Goal: Task Accomplishment & Management: Complete application form

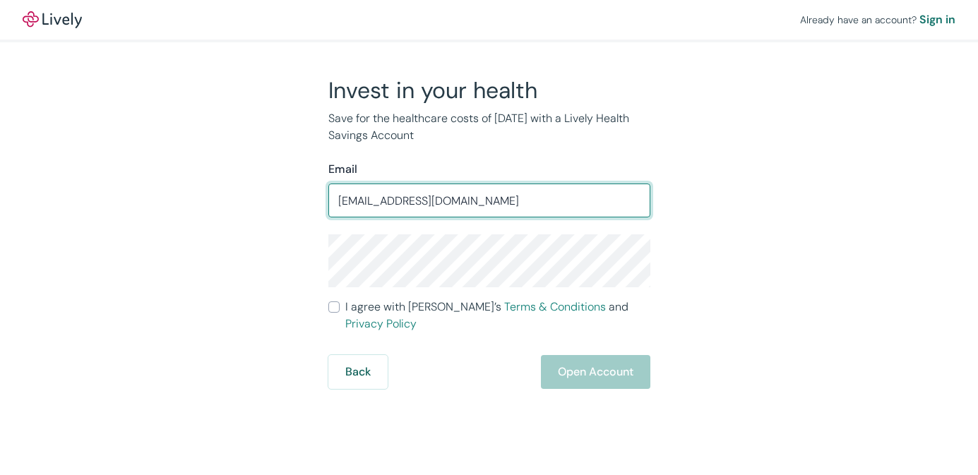
type input "[EMAIL_ADDRESS][DOMAIN_NAME]"
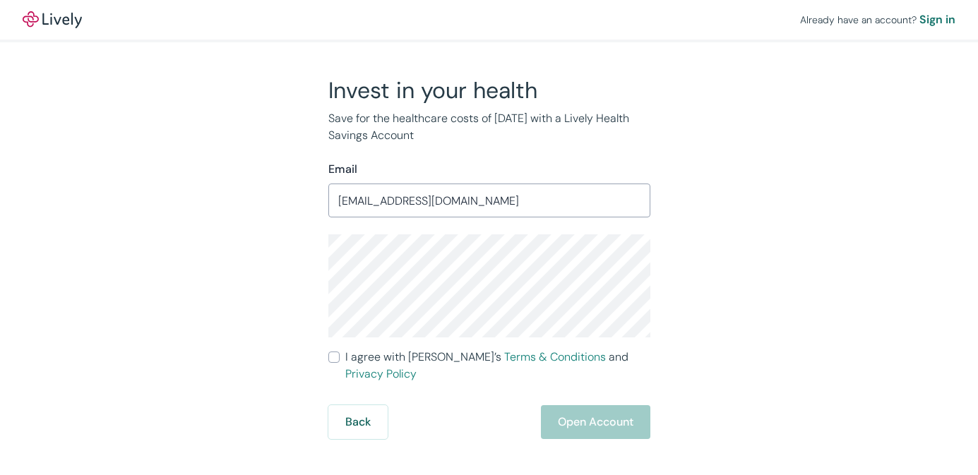
click at [335, 358] on input "I agree with Lively’s Terms & Conditions and Privacy Policy" at bounding box center [333, 357] width 11 height 11
checkbox input "true"
click at [583, 409] on button "Open Account" at bounding box center [595, 422] width 109 height 34
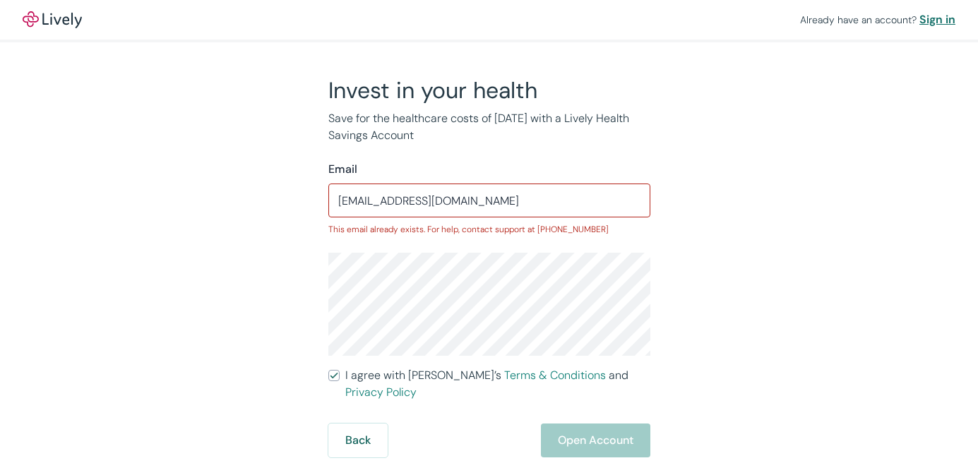
click at [930, 19] on div "Sign in" at bounding box center [937, 19] width 36 height 17
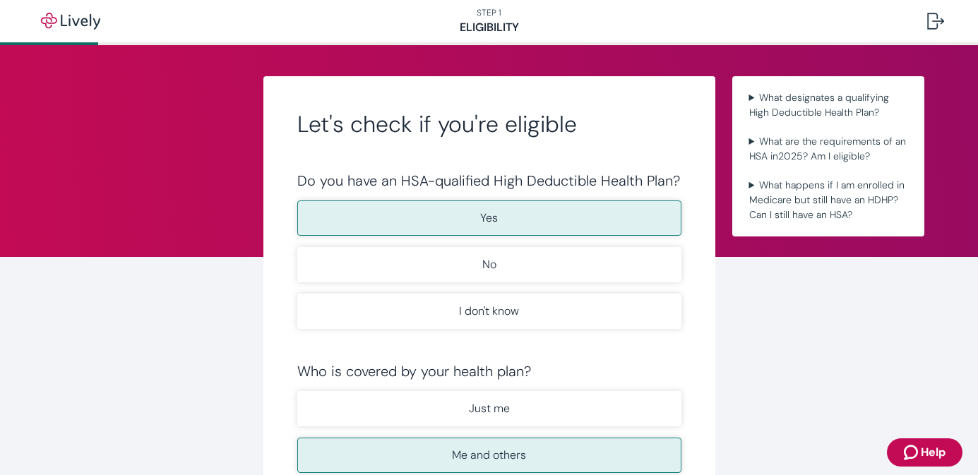
click at [478, 220] on button "Yes" at bounding box center [489, 217] width 384 height 35
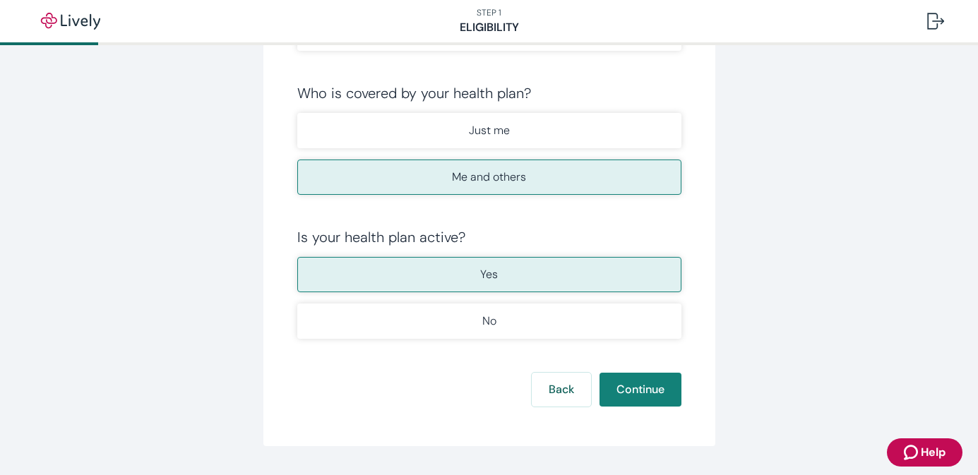
scroll to position [303, 0]
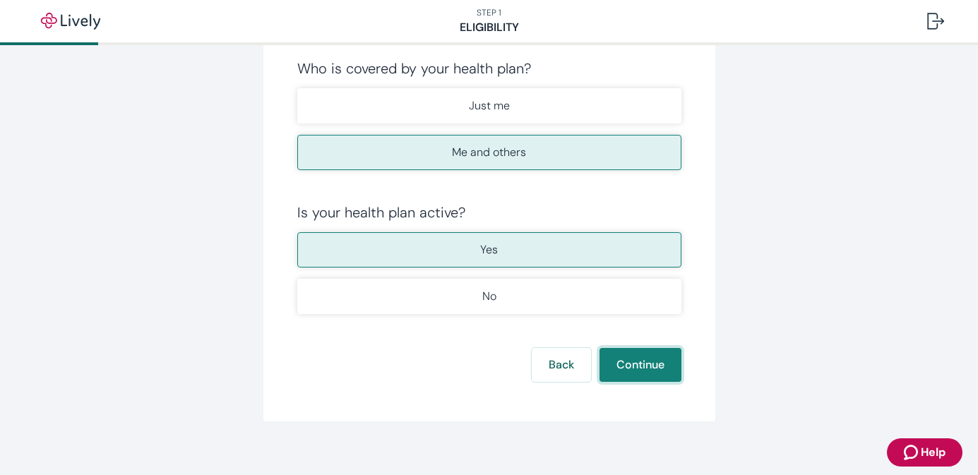
click at [646, 373] on button "Continue" at bounding box center [640, 365] width 82 height 34
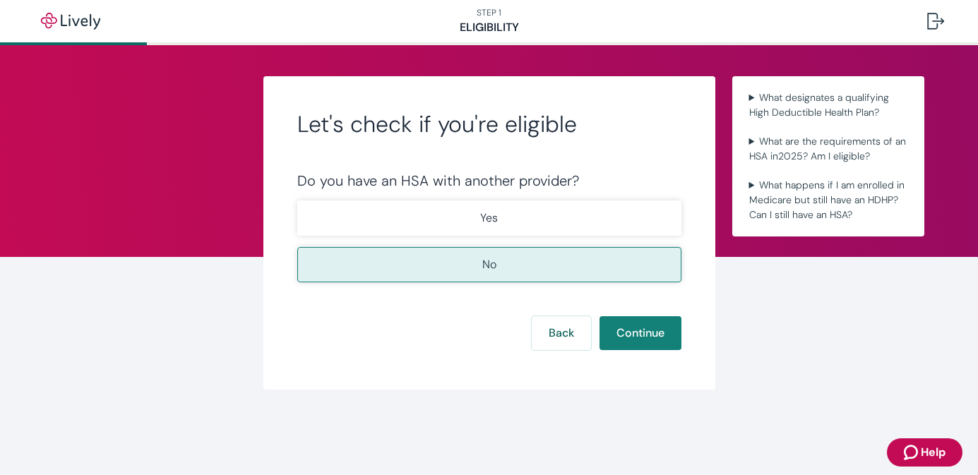
click at [483, 270] on p "No" at bounding box center [489, 264] width 14 height 17
click at [625, 337] on button "Continue" at bounding box center [640, 333] width 82 height 34
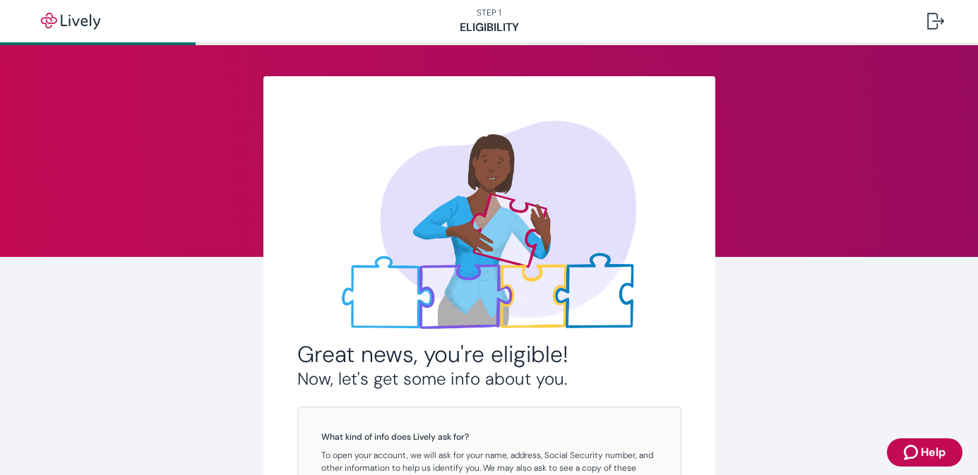
scroll to position [279, 0]
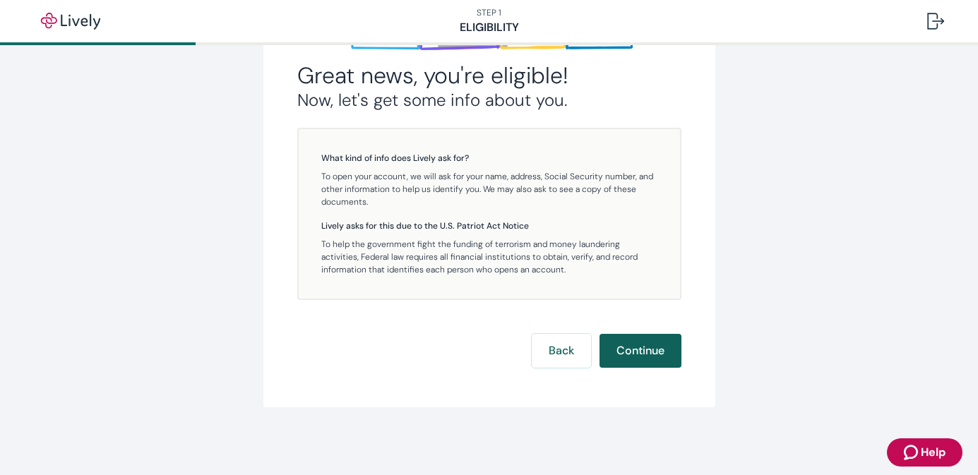
click at [635, 352] on button "Continue" at bounding box center [640, 351] width 82 height 34
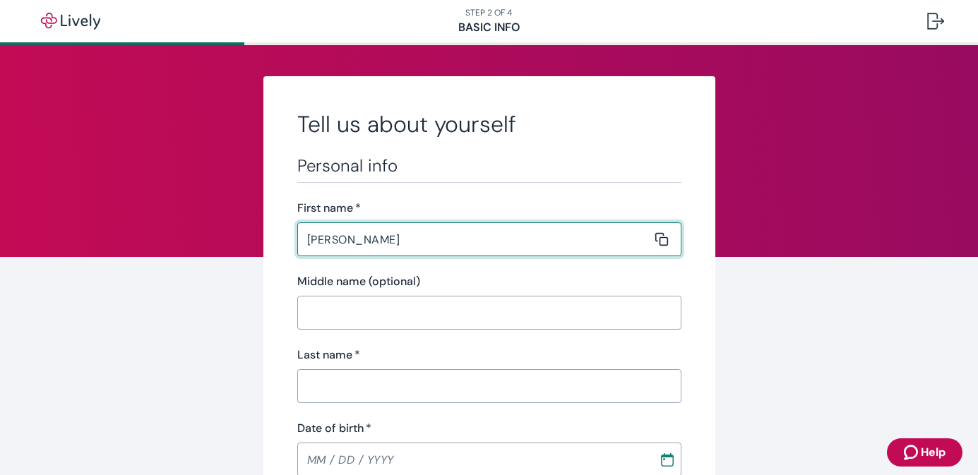
type input "Andrew"
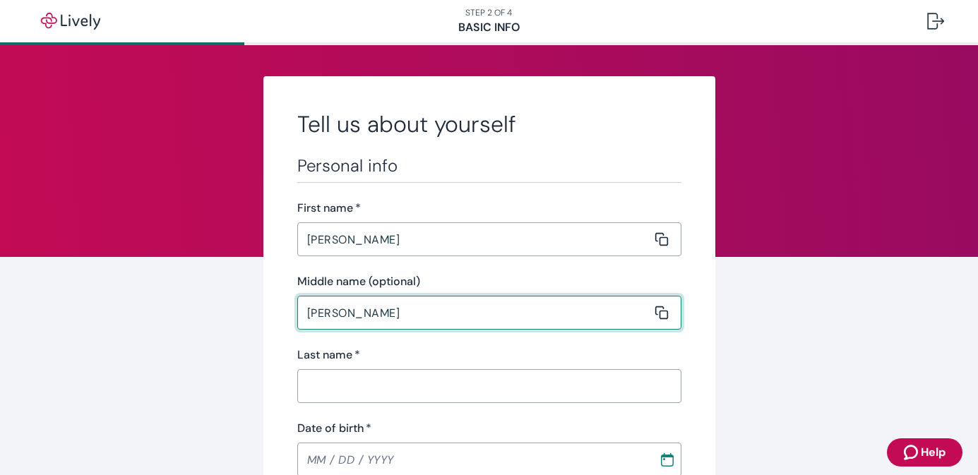
type input "Michael"
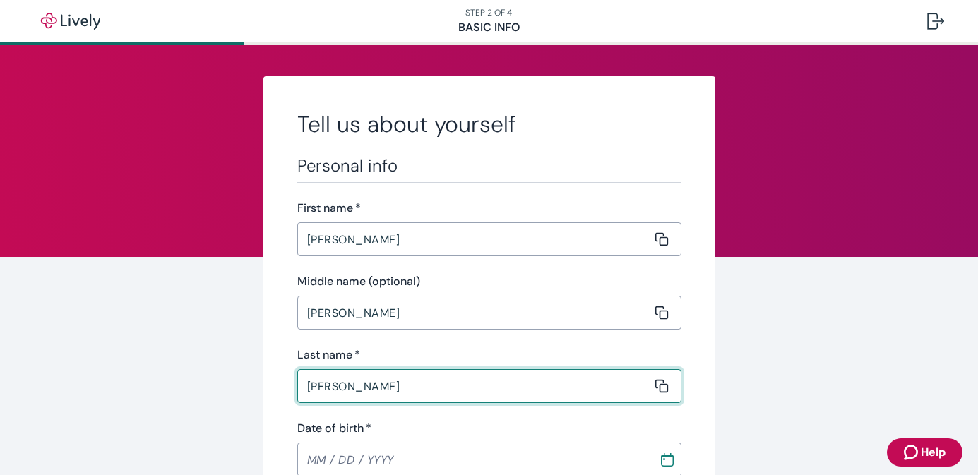
type input "Martin"
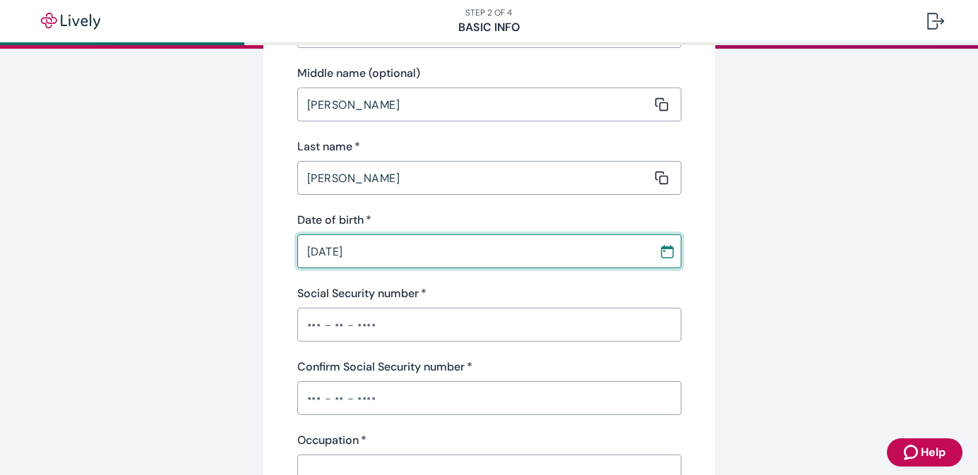
scroll to position [212, 0]
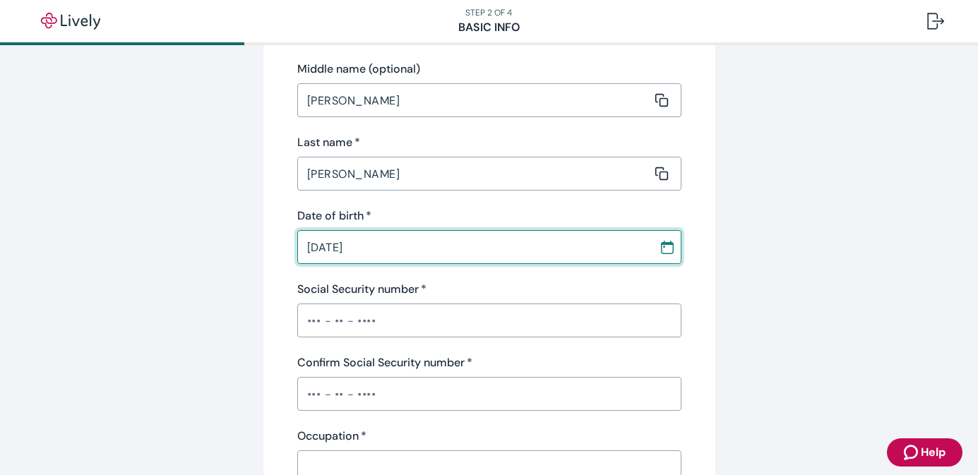
type input "01 / 28 / 1988"
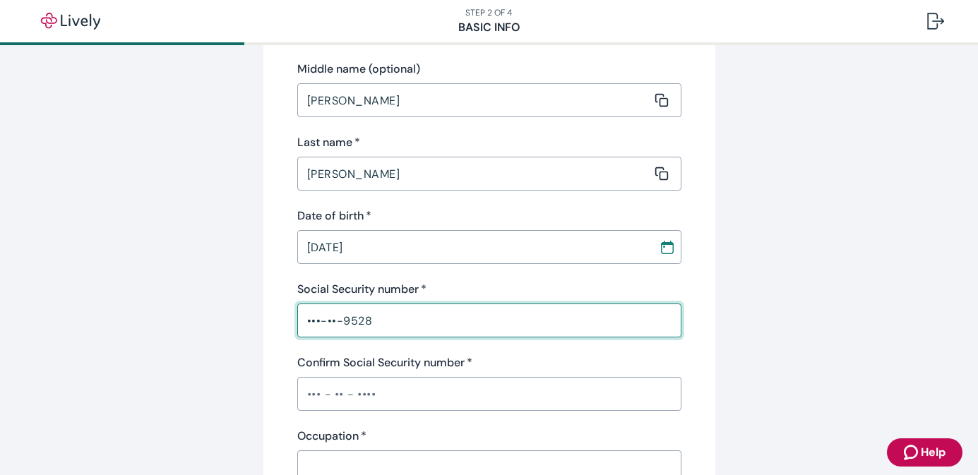
type input "•••-••-9528"
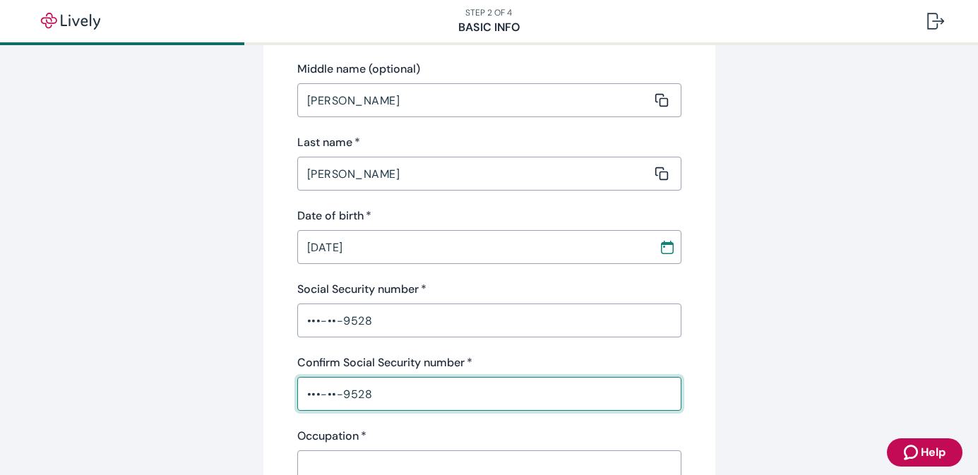
type input "•••-••-9528"
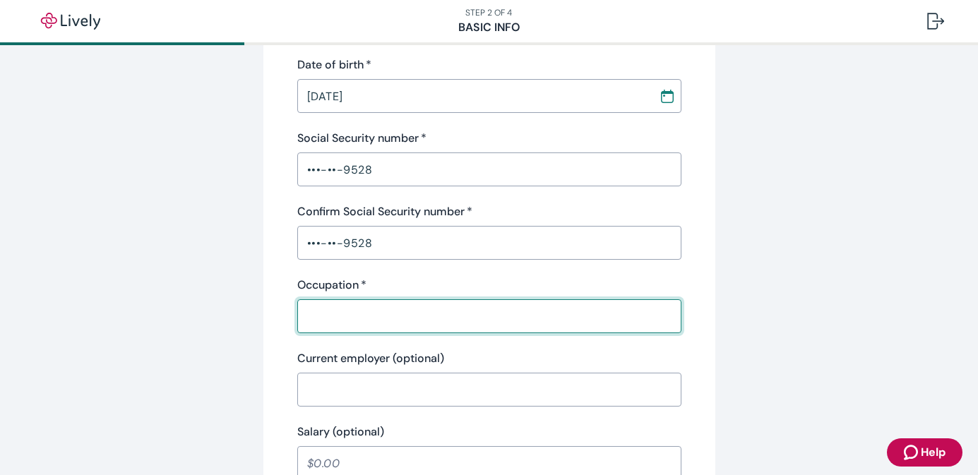
scroll to position [378, 0]
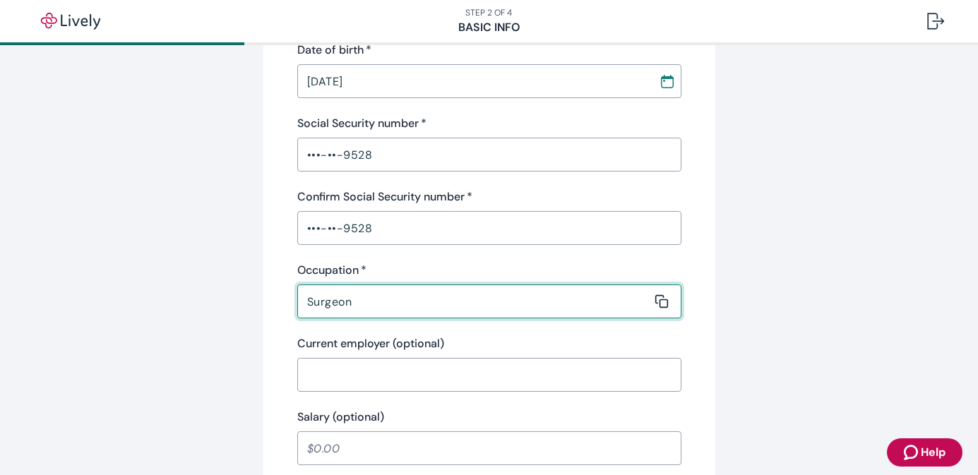
type input "Surgeon"
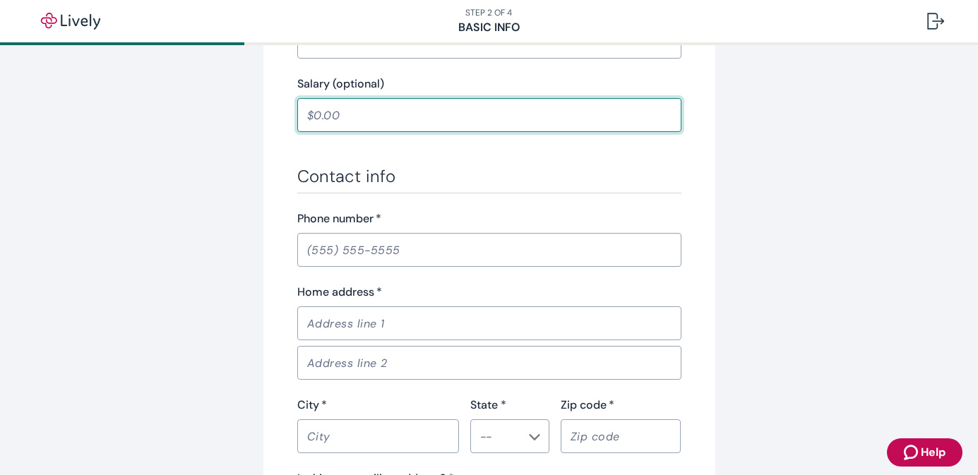
scroll to position [726, 0]
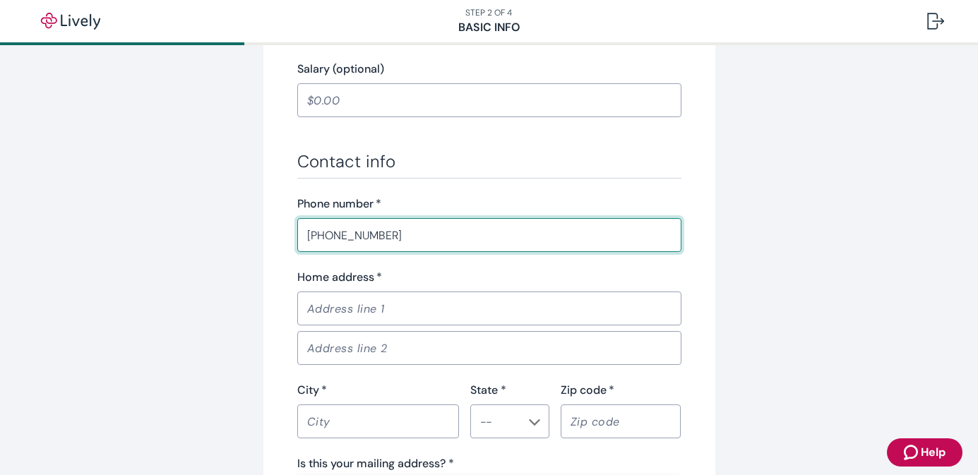
type input "(419) 631-4638"
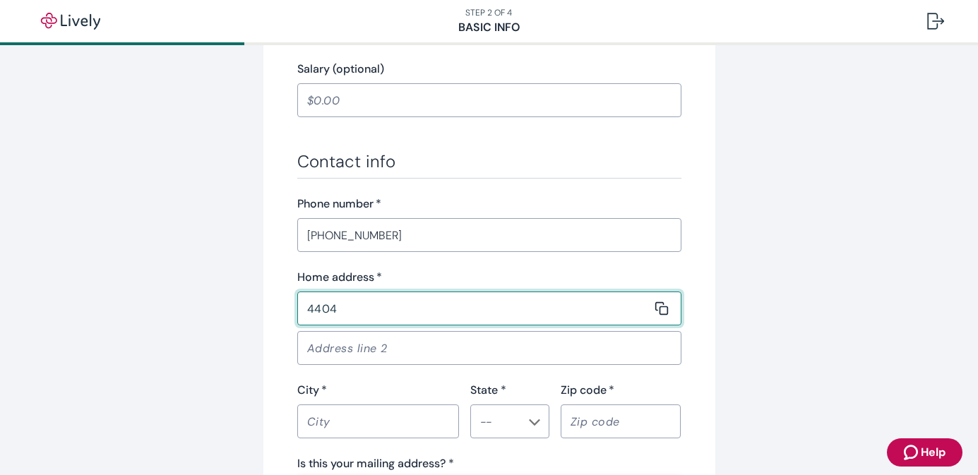
type input "4404 Silhavy Rd"
type input "Valparaiso"
type input "IN"
type input "46383"
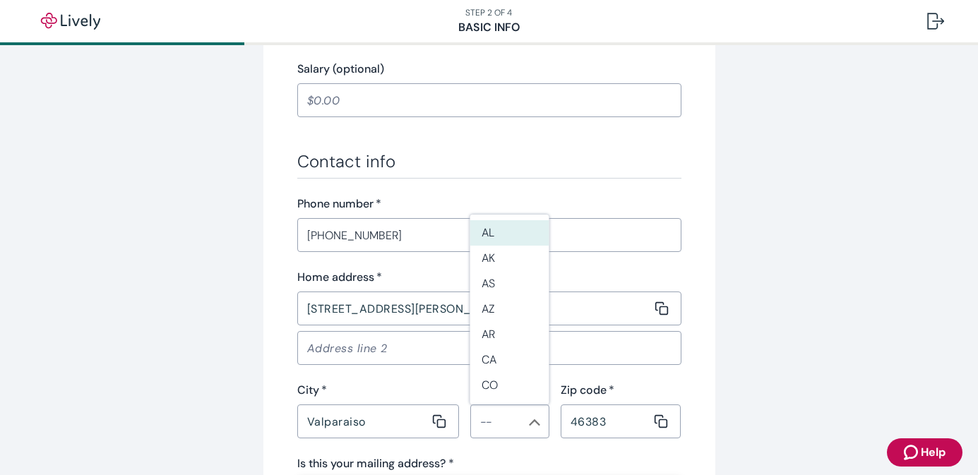
click at [254, 344] on div "Tell us about yourself Personal info First name   * Andrew ​ Middle name (optio…" at bounding box center [489, 8] width 678 height 1317
click at [488, 332] on li "IN" at bounding box center [509, 329] width 79 height 25
type input "IN"
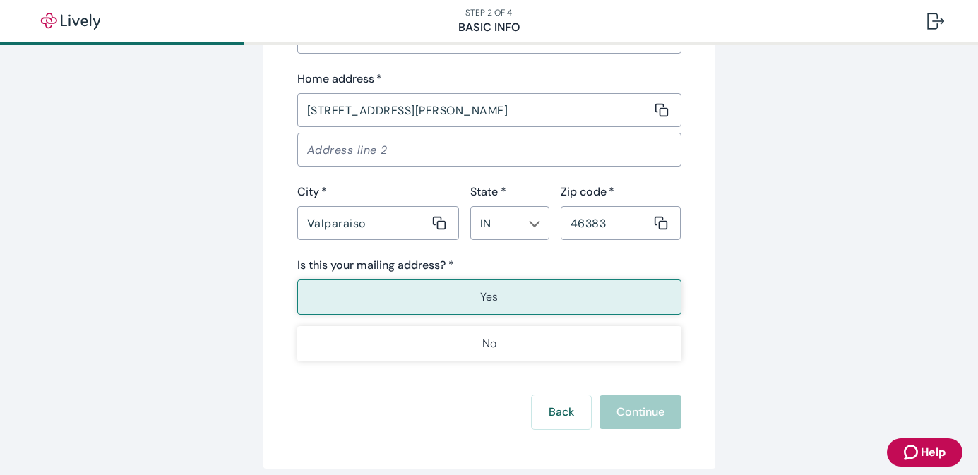
scroll to position [948, 0]
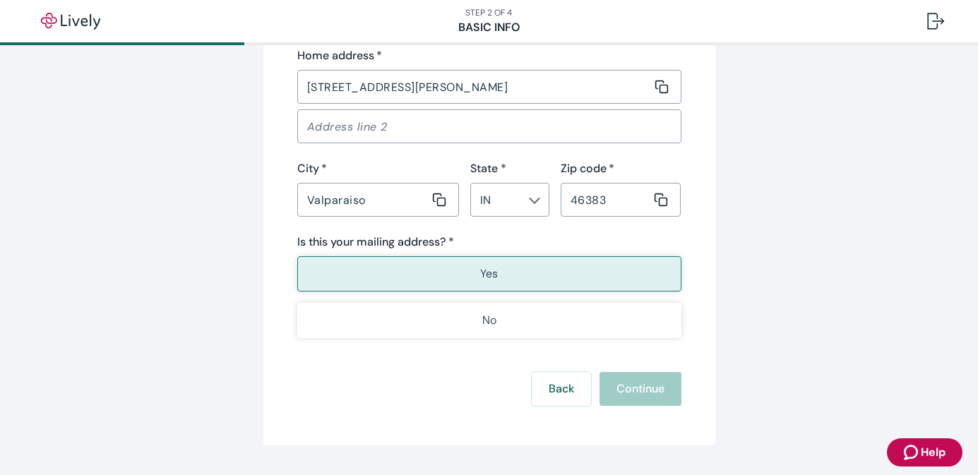
click at [457, 274] on button "Yes" at bounding box center [489, 273] width 384 height 35
click at [625, 381] on div "Back Continue" at bounding box center [489, 389] width 384 height 34
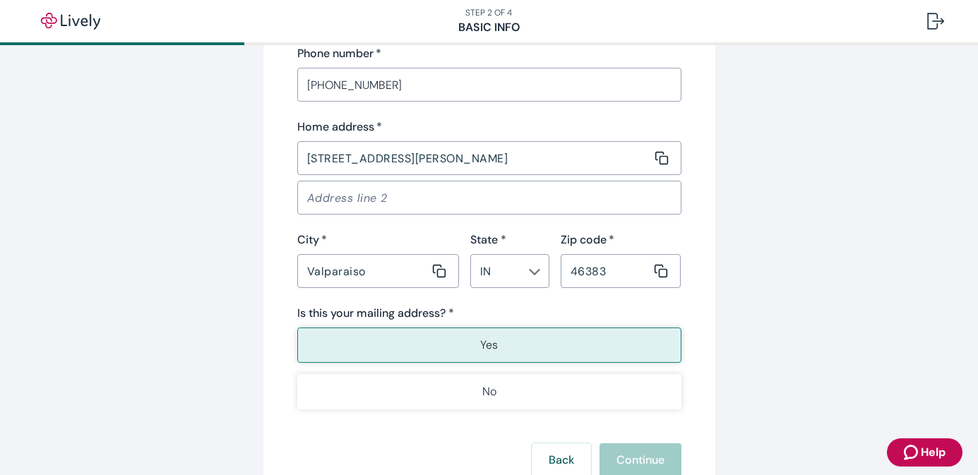
scroll to position [877, 0]
click at [373, 268] on input "Valparaiso" at bounding box center [363, 270] width 132 height 28
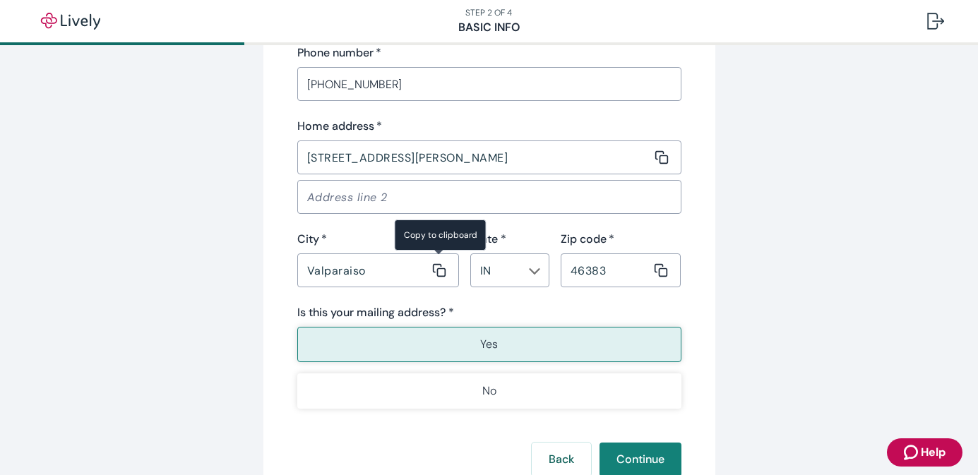
click at [489, 307] on div "Is this your mailing address? *" at bounding box center [489, 312] width 384 height 17
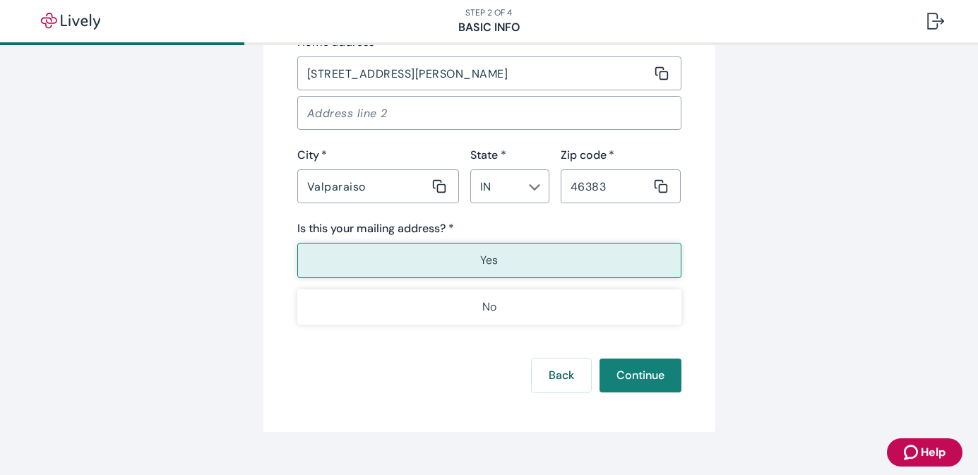
scroll to position [966, 0]
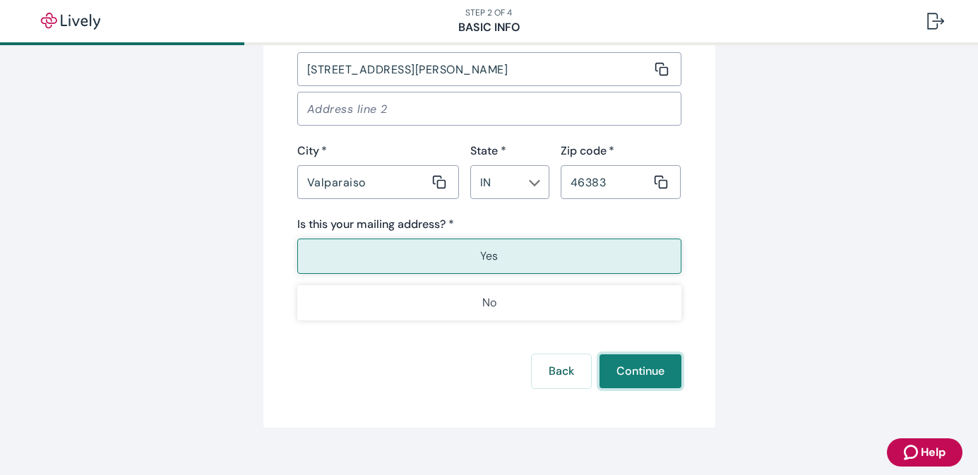
click at [633, 376] on button "Continue" at bounding box center [640, 371] width 82 height 34
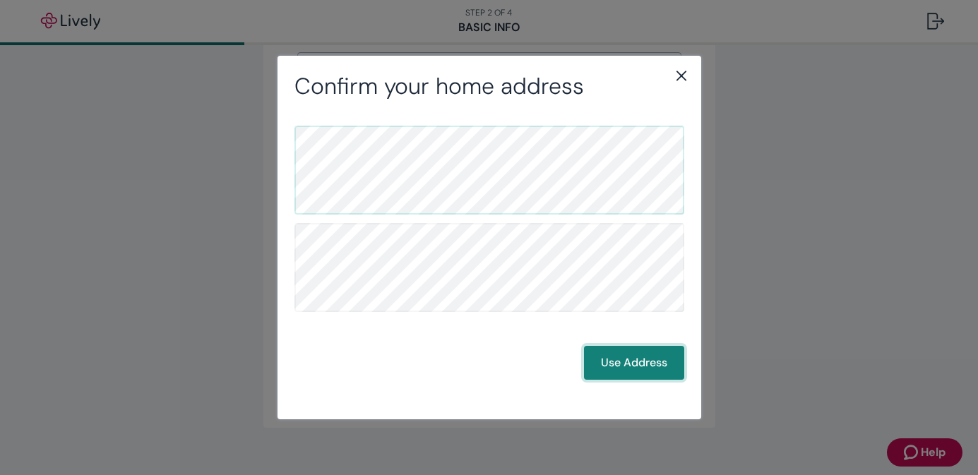
click at [630, 368] on button "Use Address" at bounding box center [634, 363] width 100 height 34
click at [630, 364] on button "Use Address" at bounding box center [634, 363] width 100 height 34
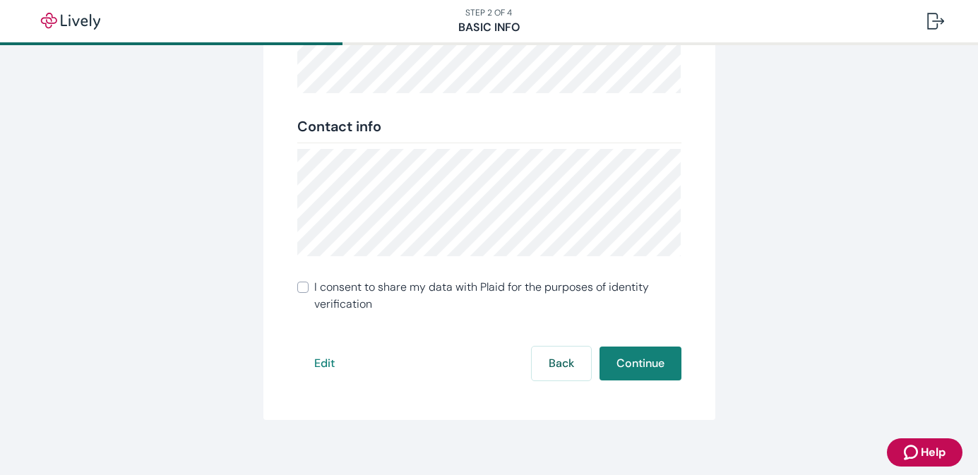
scroll to position [325, 0]
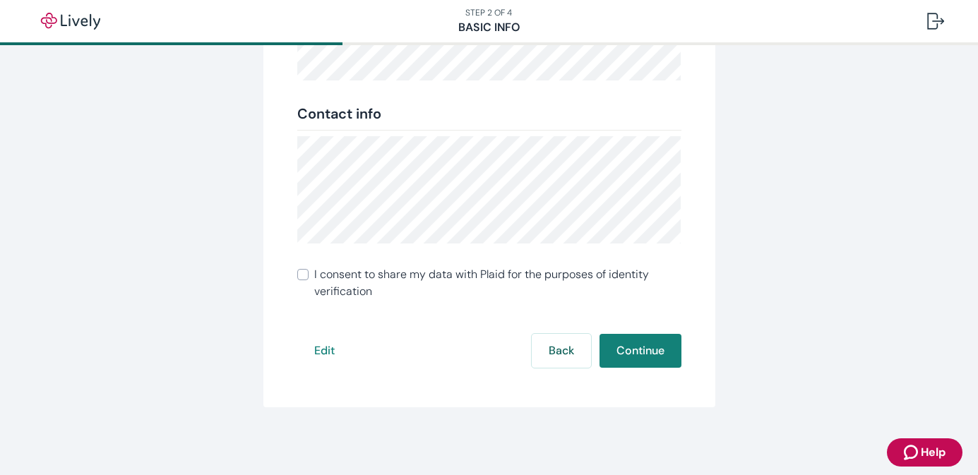
click at [306, 277] on input "I consent to share my data with Plaid for the purposes of identity verification" at bounding box center [302, 274] width 11 height 11
checkbox input "true"
click at [306, 277] on input "I consent to share my data with Plaid for the purposes of identity verification" at bounding box center [302, 274] width 11 height 11
checkbox input "true"
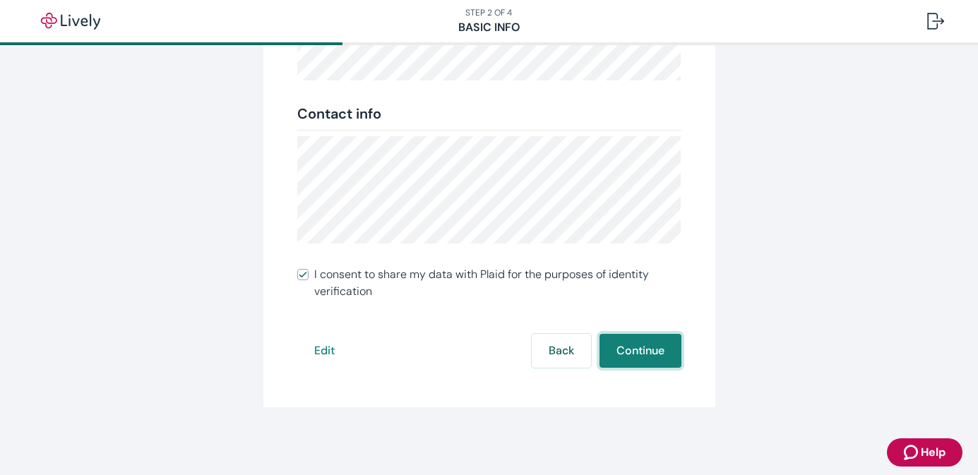
click at [633, 353] on button "Continue" at bounding box center [640, 351] width 82 height 34
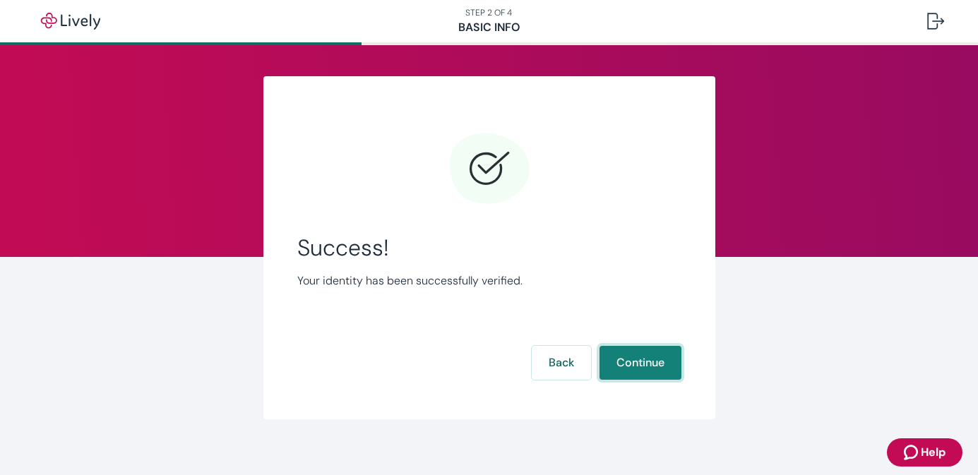
click at [622, 361] on button "Continue" at bounding box center [640, 363] width 82 height 34
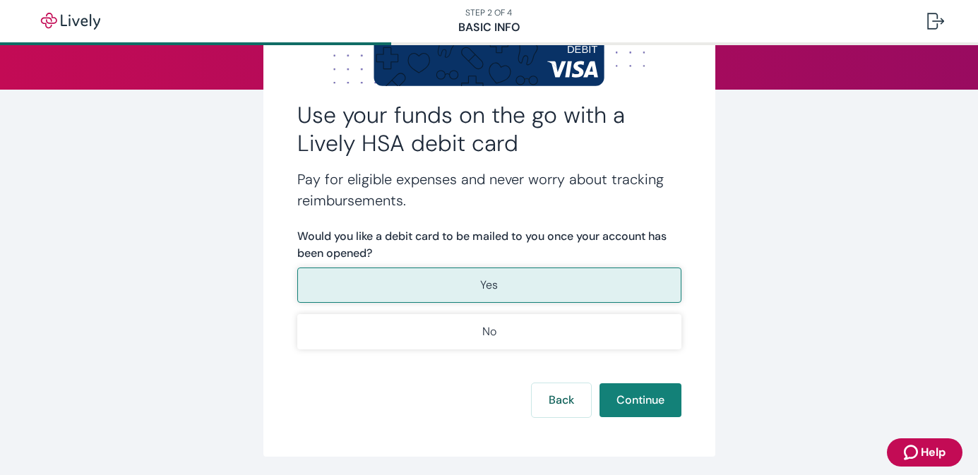
scroll to position [169, 0]
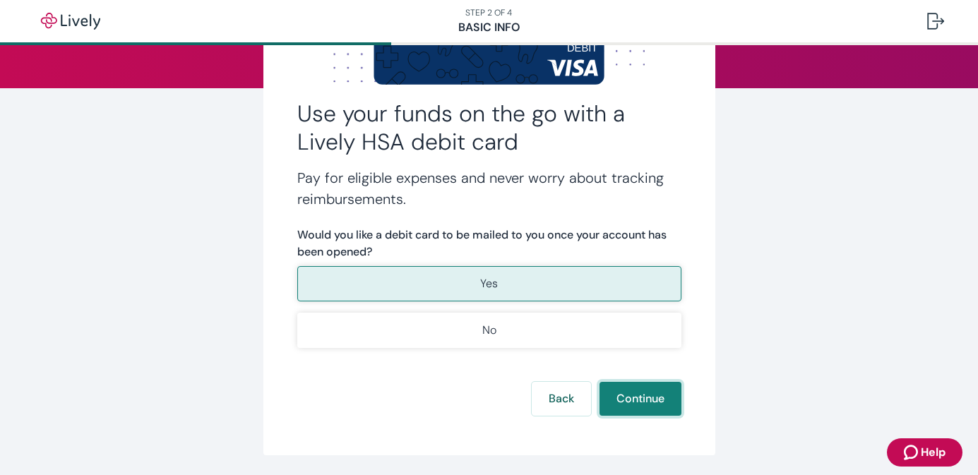
click at [642, 407] on button "Continue" at bounding box center [640, 399] width 82 height 34
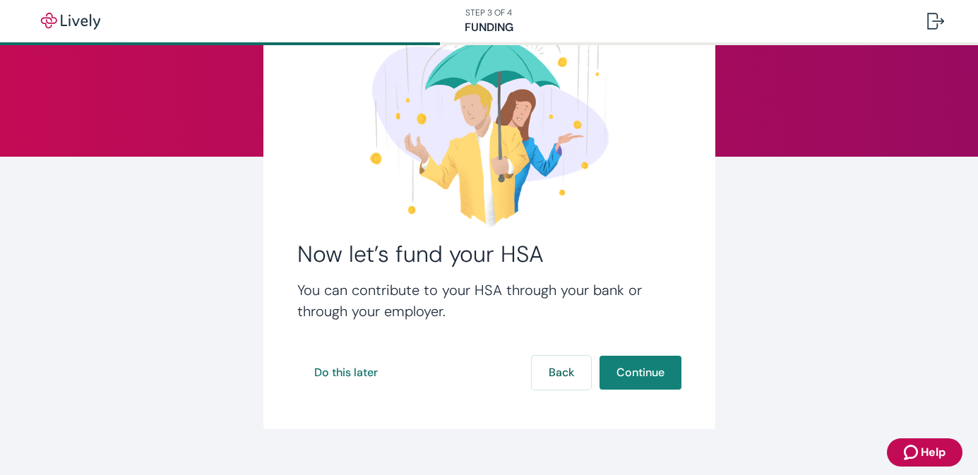
scroll to position [101, 0]
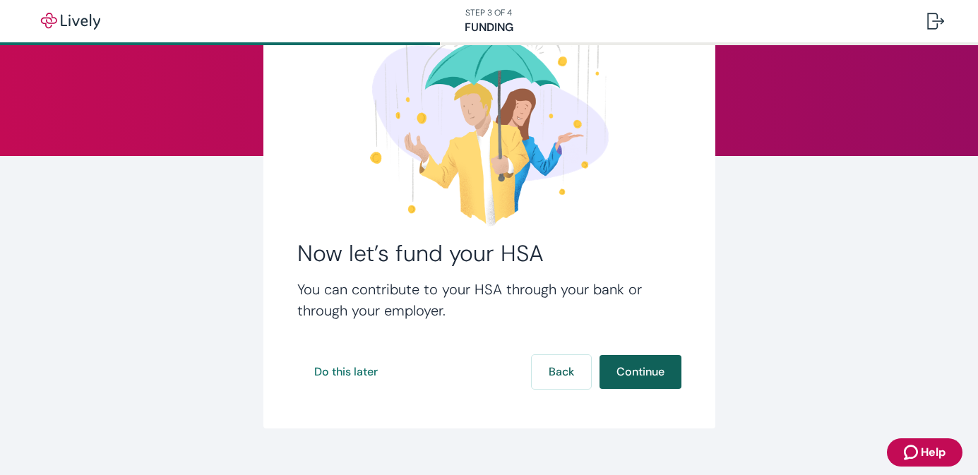
click at [639, 379] on button "Continue" at bounding box center [640, 372] width 82 height 34
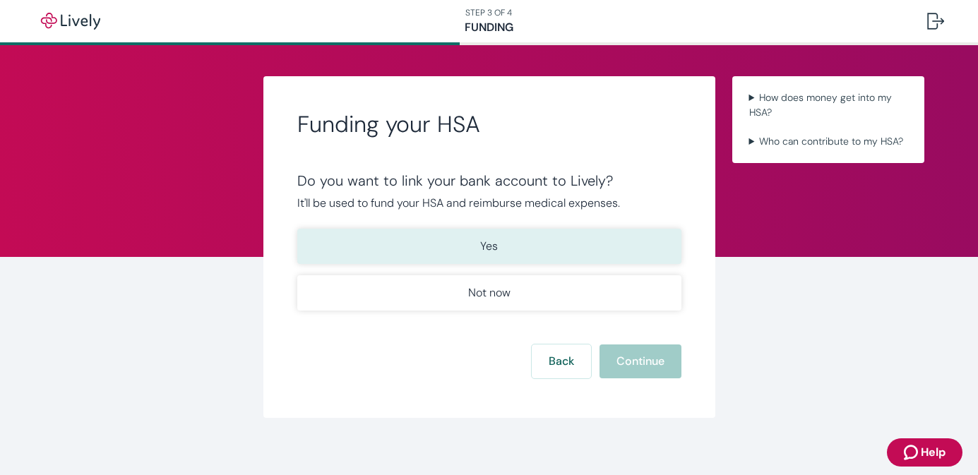
click at [475, 247] on button "Yes" at bounding box center [489, 246] width 384 height 35
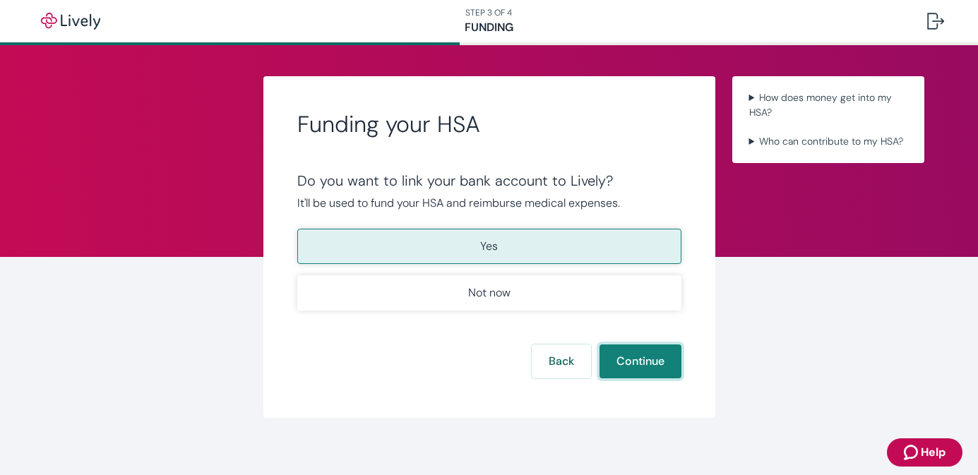
click at [622, 364] on button "Continue" at bounding box center [640, 361] width 82 height 34
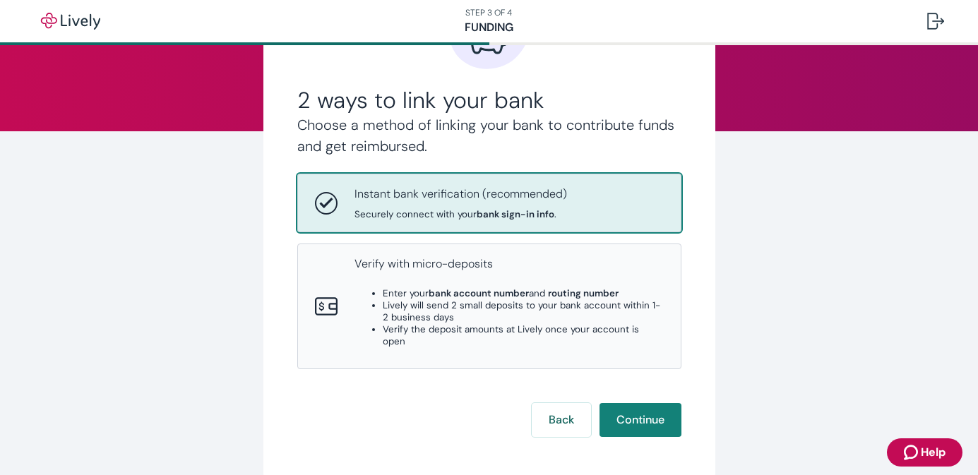
scroll to position [128, 0]
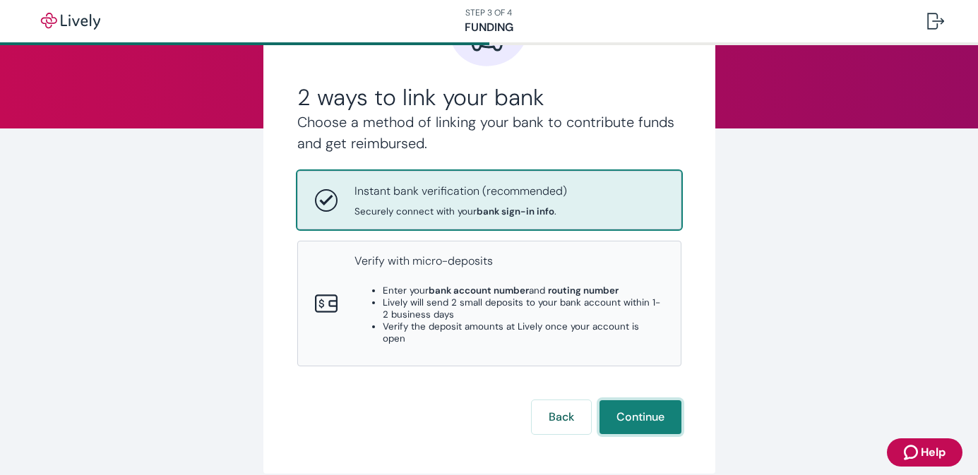
click at [630, 408] on button "Continue" at bounding box center [640, 417] width 82 height 34
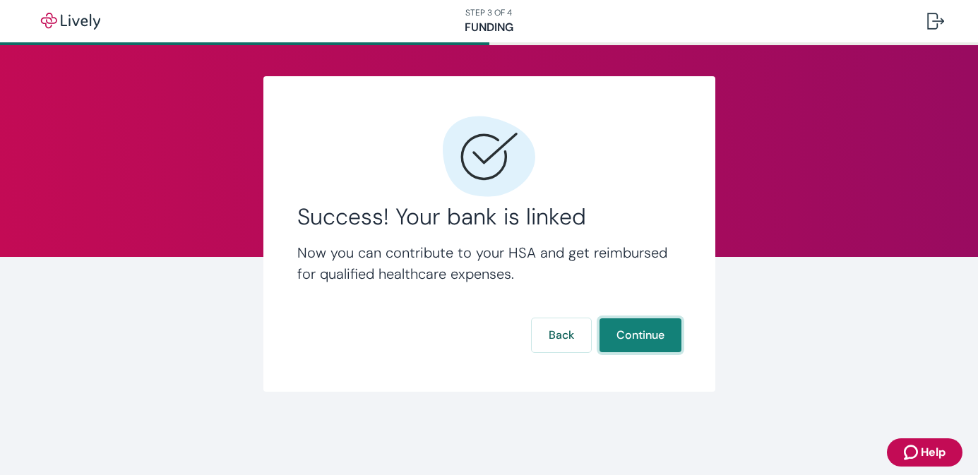
click at [632, 339] on button "Continue" at bounding box center [640, 335] width 82 height 34
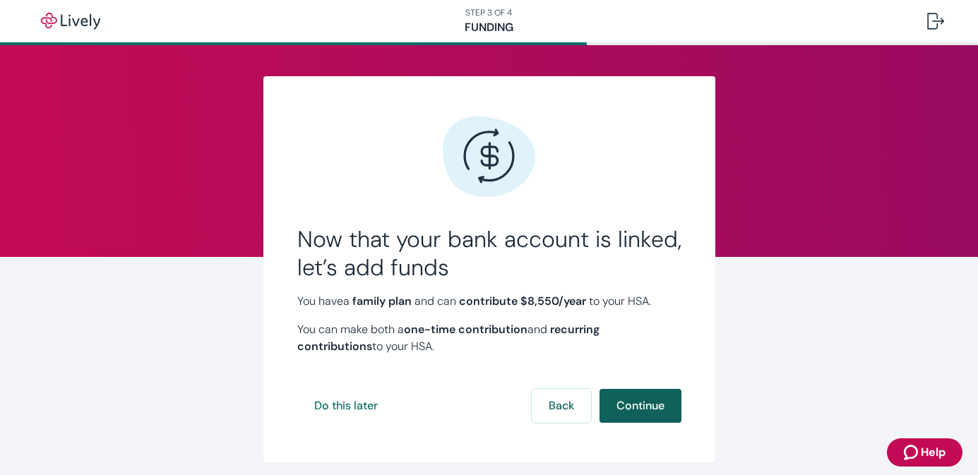
click at [647, 406] on button "Continue" at bounding box center [640, 406] width 82 height 34
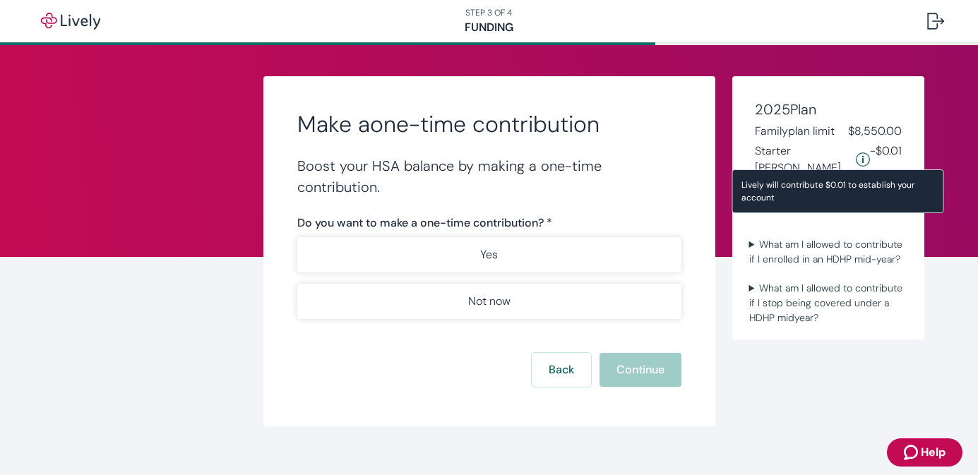
click at [856, 152] on icon "Starter penny details" at bounding box center [863, 159] width 14 height 14
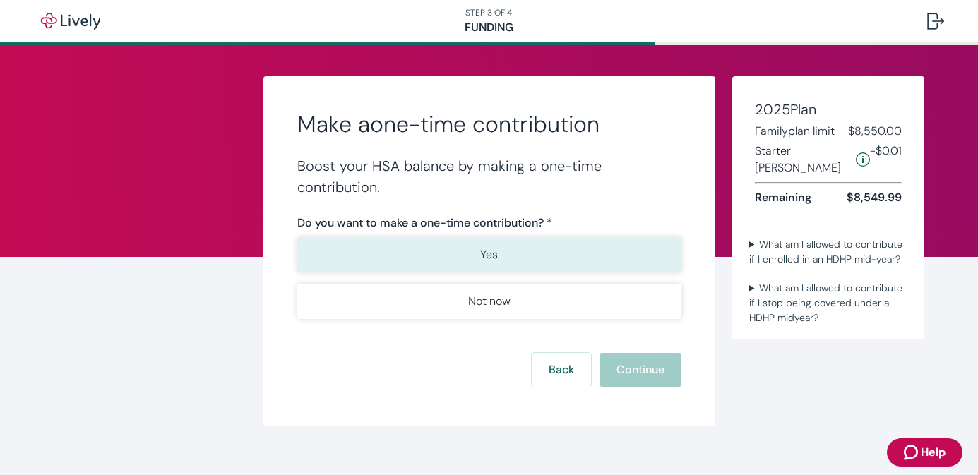
click at [485, 260] on p "Yes" at bounding box center [489, 254] width 18 height 17
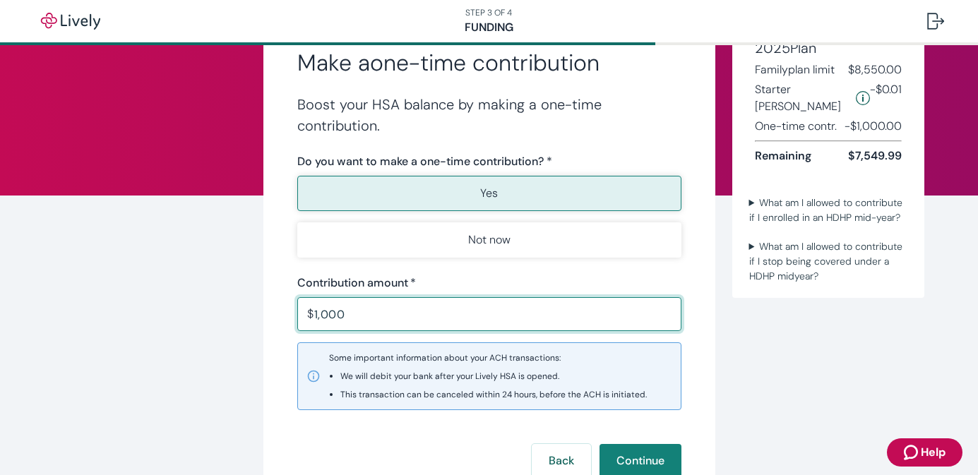
scroll to position [67, 0]
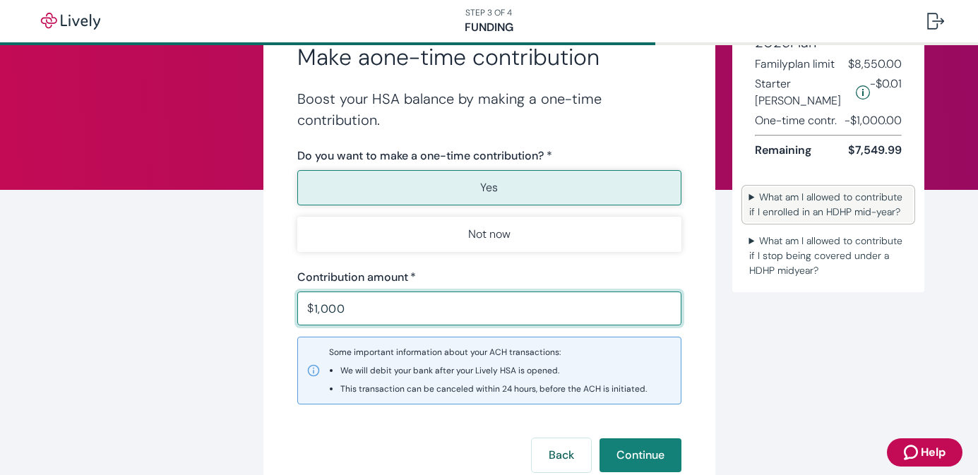
type input "1,000.00"
click at [752, 187] on summary "What am I allowed to contribute if I enrolled in an HDHP mid-year?" at bounding box center [827, 204] width 169 height 35
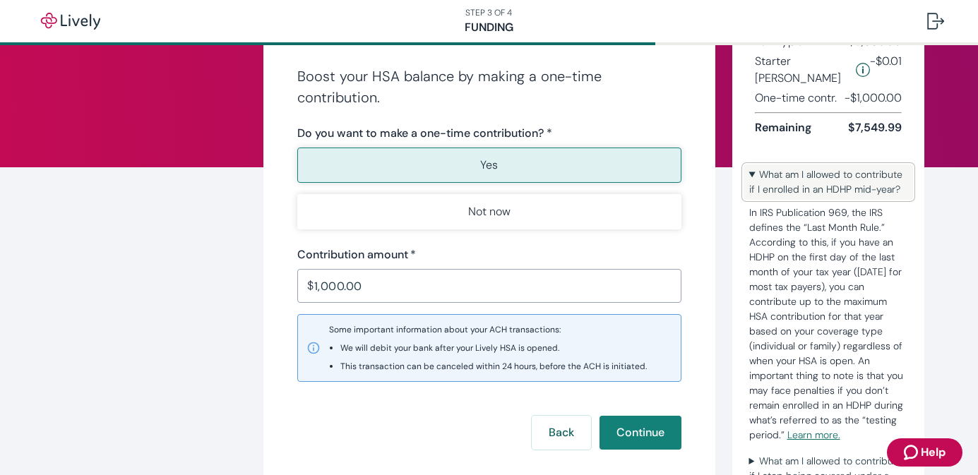
scroll to position [85, 0]
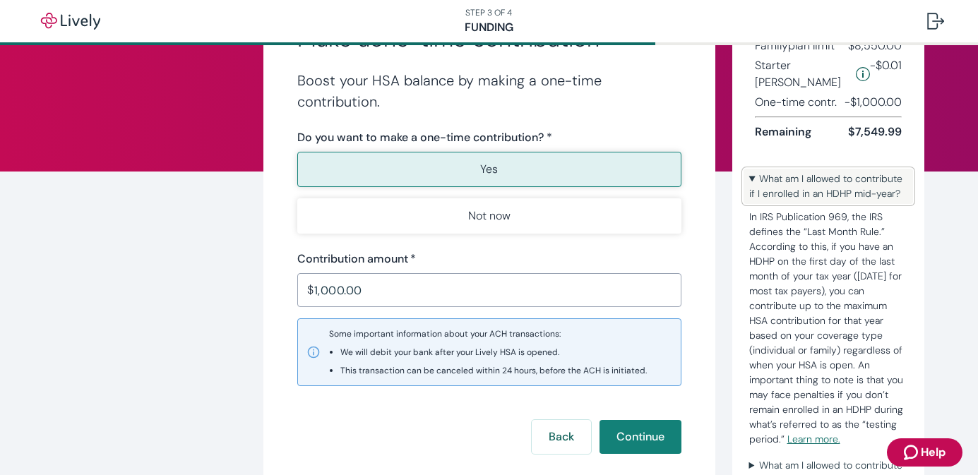
click at [752, 169] on summary "What am I allowed to contribute if I enrolled in an HDHP mid-year?" at bounding box center [827, 186] width 169 height 35
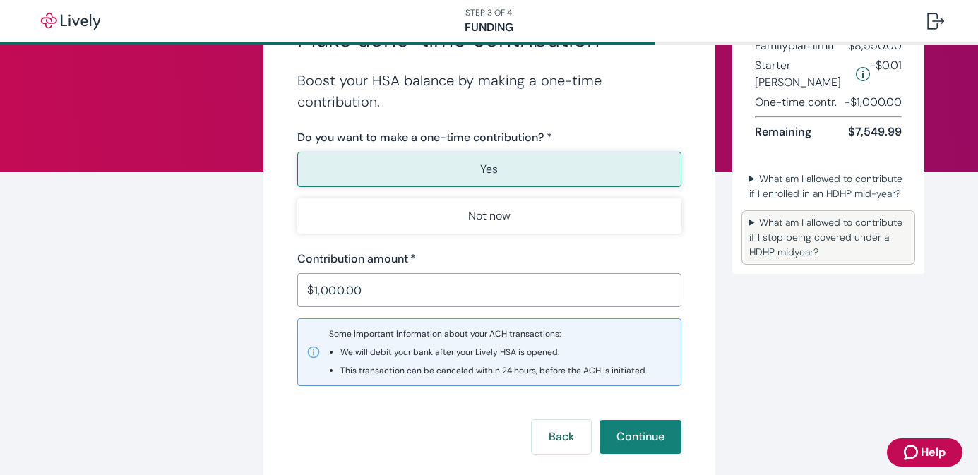
click at [758, 212] on summary "What am I allowed to contribute if I stop being covered under a HDHP midyear?" at bounding box center [827, 237] width 169 height 50
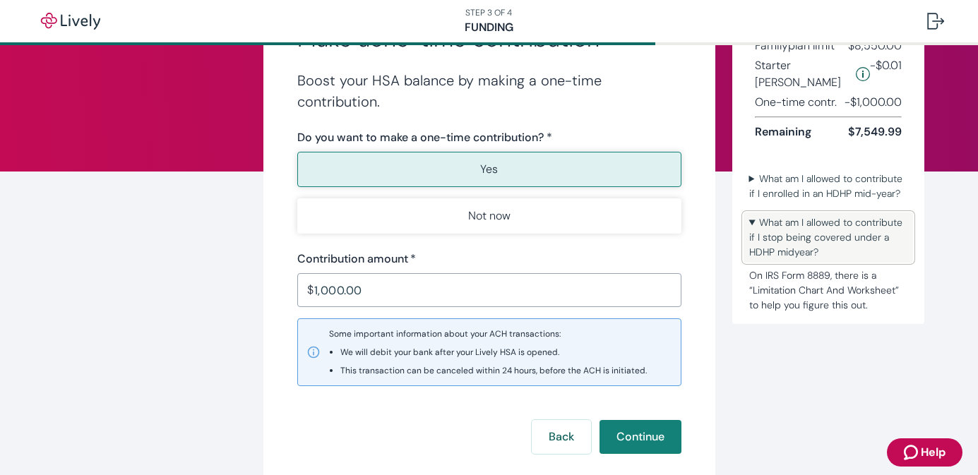
click at [758, 212] on summary "What am I allowed to contribute if I stop being covered under a HDHP midyear?" at bounding box center [827, 237] width 169 height 50
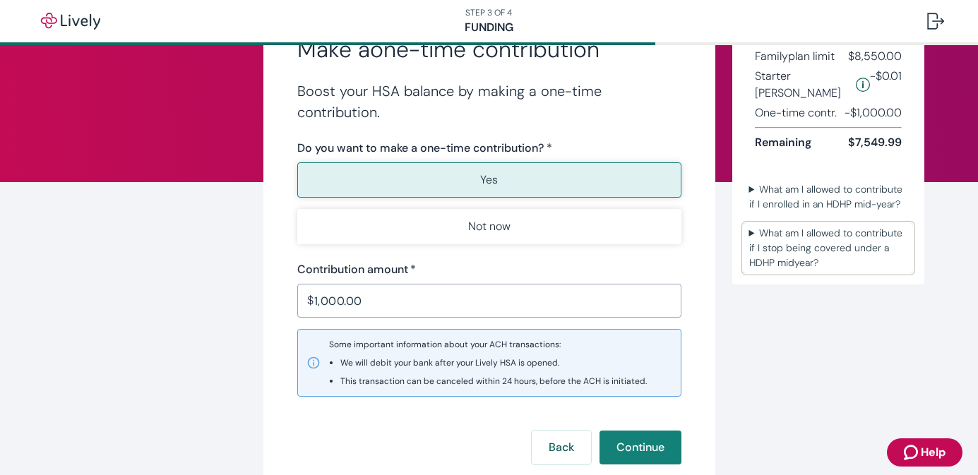
scroll to position [80, 0]
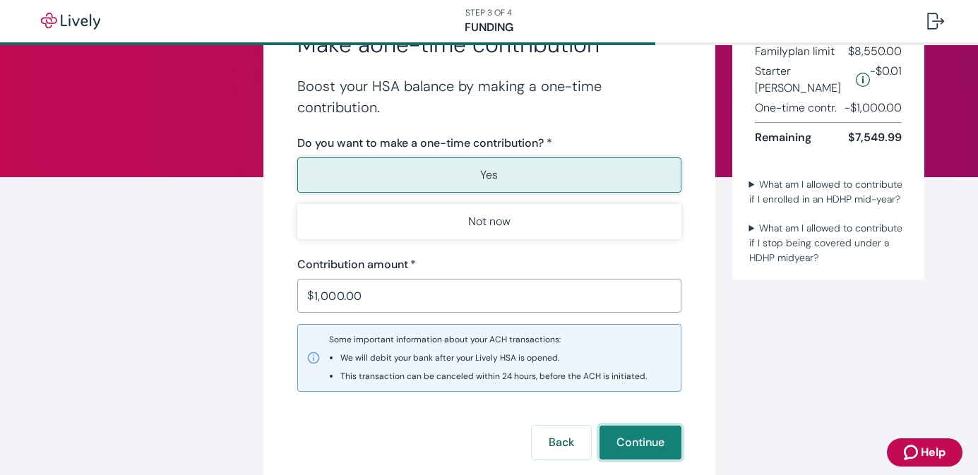
click at [636, 443] on button "Continue" at bounding box center [640, 443] width 82 height 34
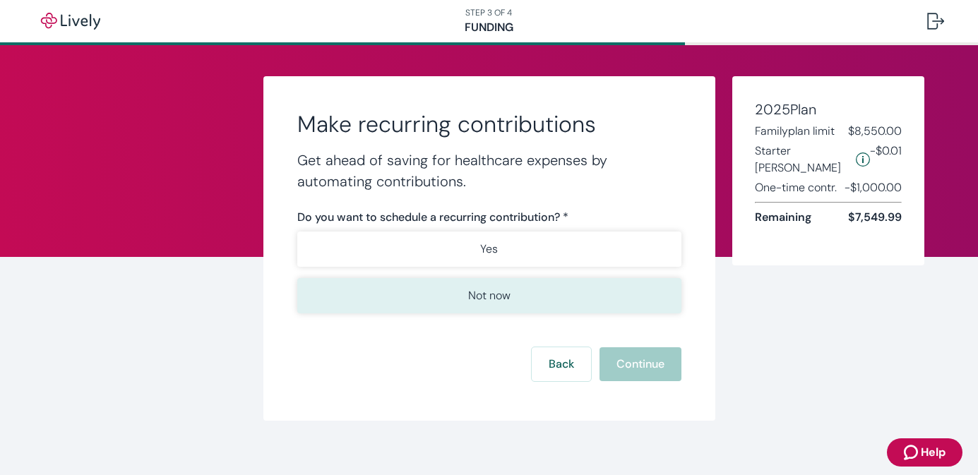
click at [493, 299] on p "Not now" at bounding box center [489, 295] width 42 height 17
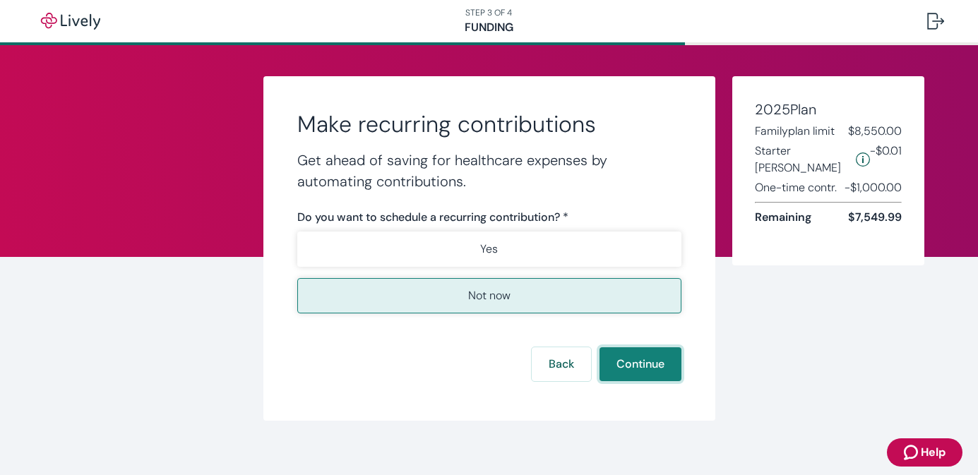
click at [624, 368] on button "Continue" at bounding box center [640, 364] width 82 height 34
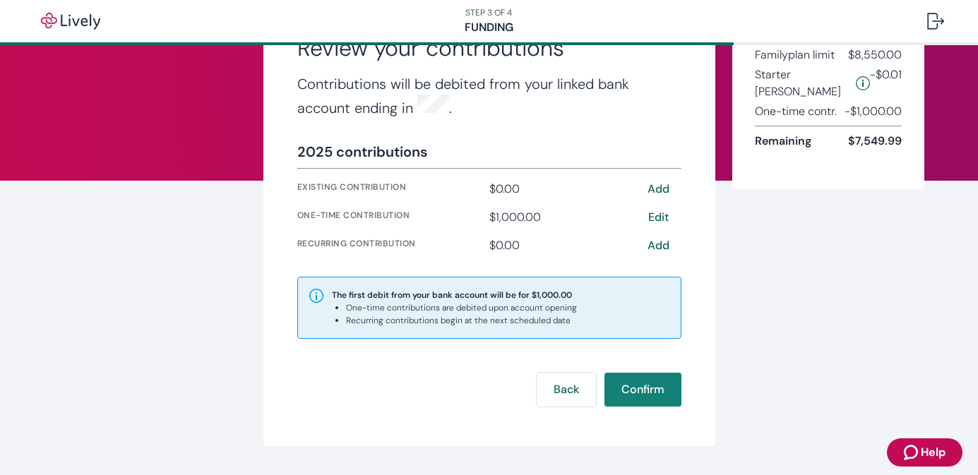
scroll to position [78, 0]
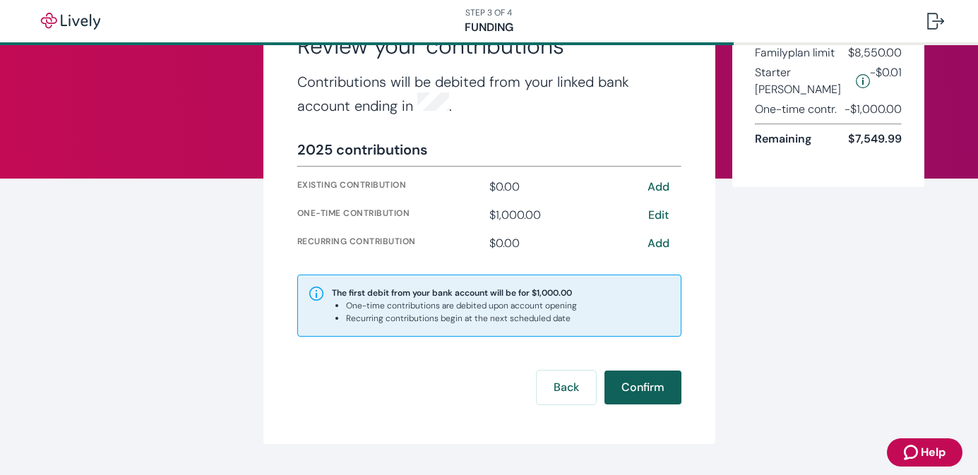
click at [637, 383] on button "Confirm" at bounding box center [642, 388] width 77 height 34
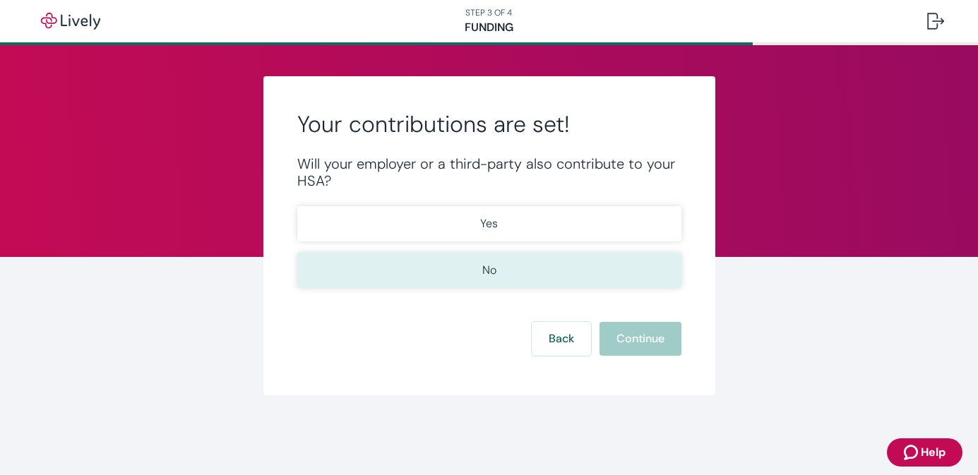
click at [493, 267] on p "No" at bounding box center [489, 270] width 14 height 17
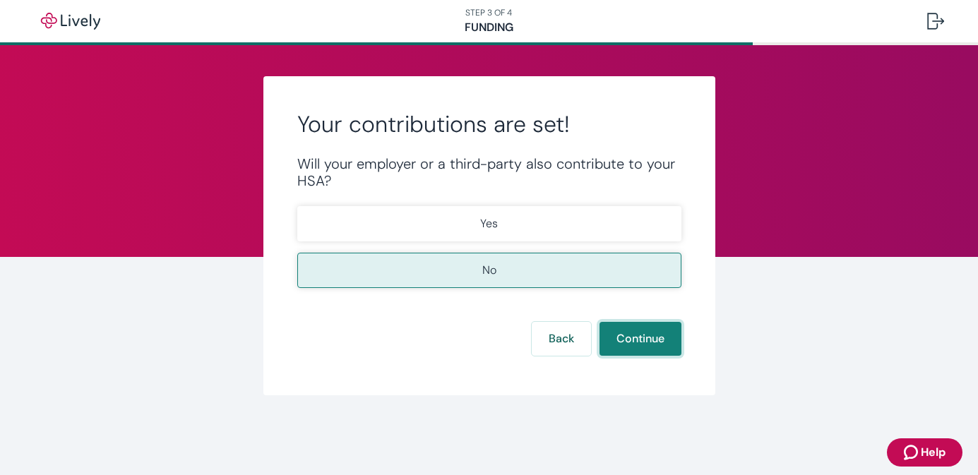
click at [633, 344] on button "Continue" at bounding box center [640, 339] width 82 height 34
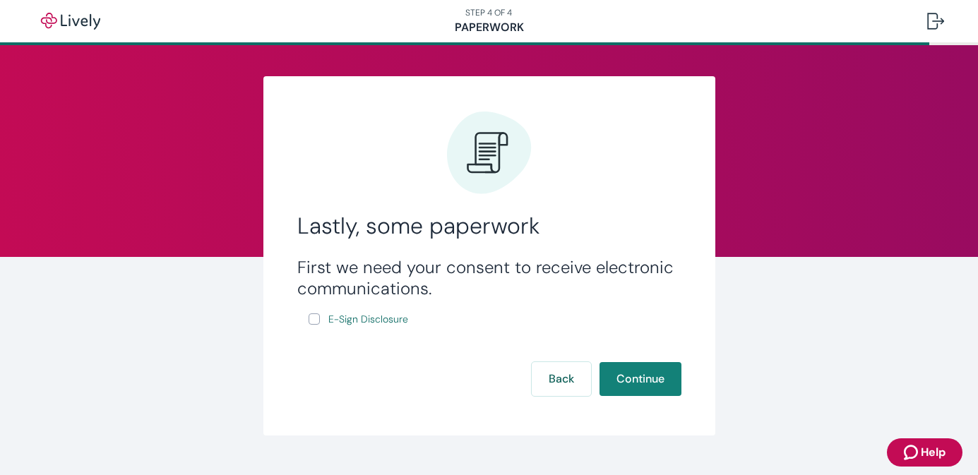
click at [315, 320] on input "E-Sign Disclosure" at bounding box center [313, 318] width 11 height 11
checkbox input "true"
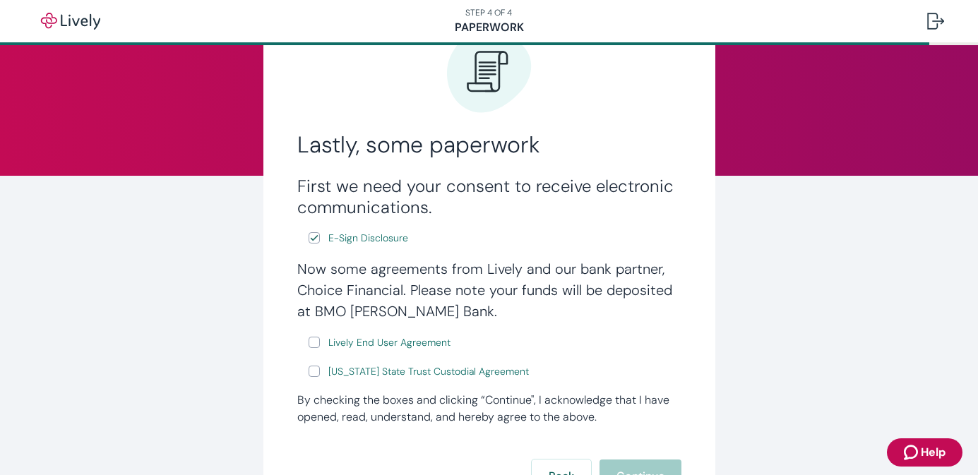
scroll to position [90, 0]
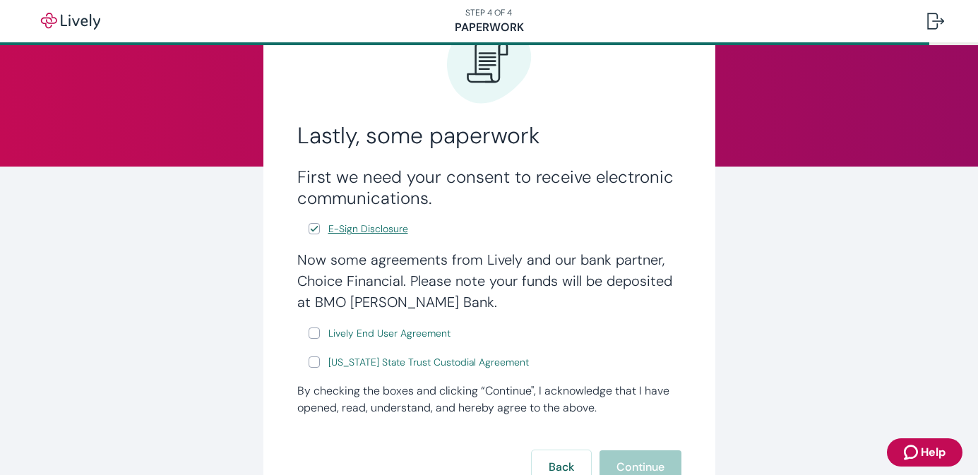
click at [355, 232] on span "E-Sign Disclosure" at bounding box center [368, 229] width 80 height 15
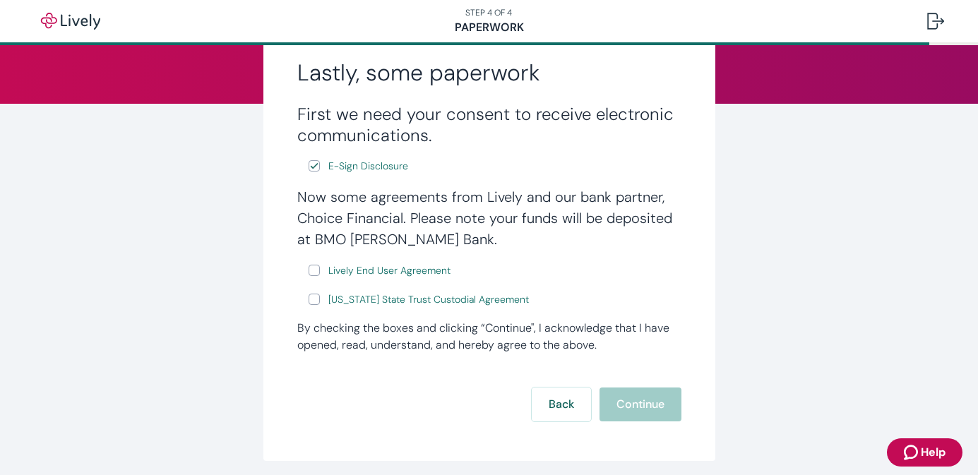
scroll to position [159, 0]
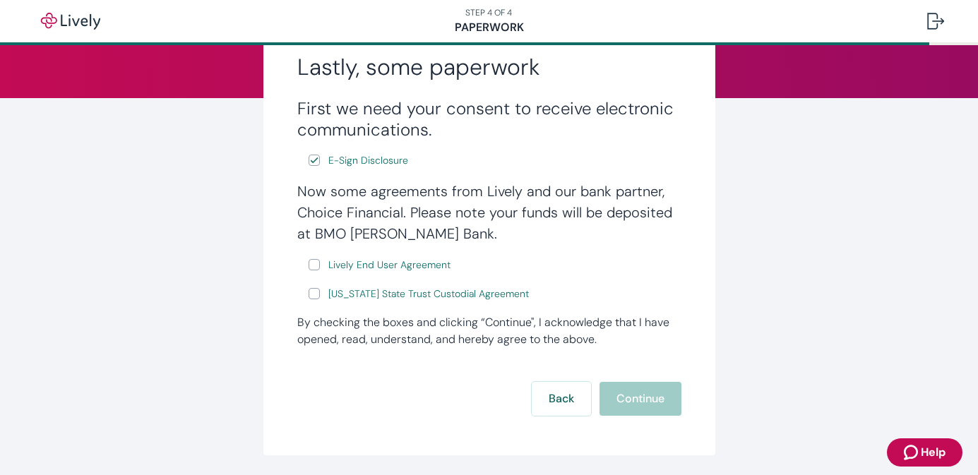
click at [317, 266] on input "Lively End User Agreement" at bounding box center [313, 264] width 11 height 11
checkbox input "true"
click at [316, 298] on input "[US_STATE] State Trust Custodial Agreement" at bounding box center [313, 293] width 11 height 11
checkbox input "true"
click at [371, 267] on span "Lively End User Agreement" at bounding box center [389, 265] width 122 height 15
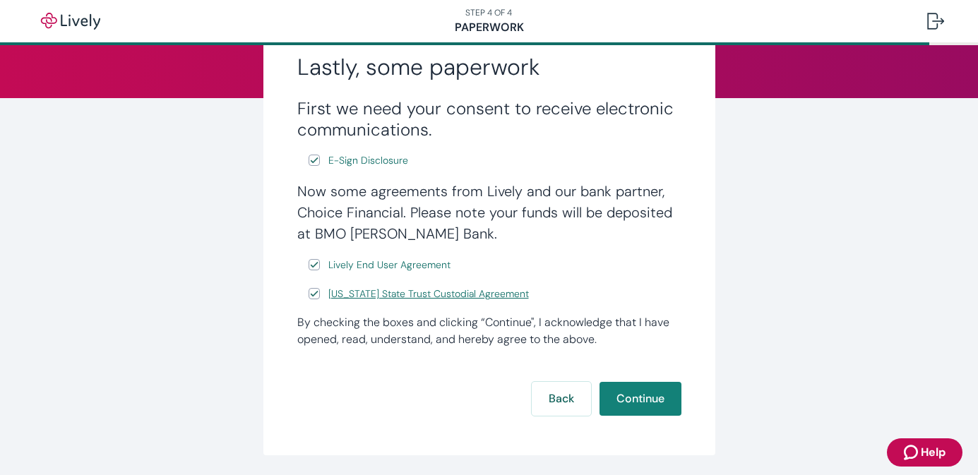
click at [388, 297] on span "[US_STATE] State Trust Custodial Agreement" at bounding box center [428, 294] width 200 height 15
click at [631, 404] on button "Continue" at bounding box center [640, 399] width 82 height 34
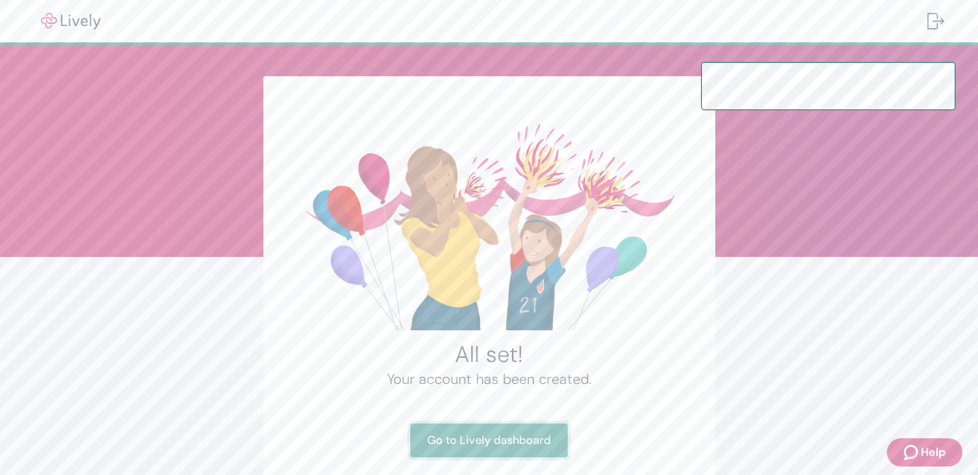
click at [498, 437] on link "Go to Lively dashboard" at bounding box center [488, 441] width 157 height 34
